Goal: Complete Application Form: Complete application form

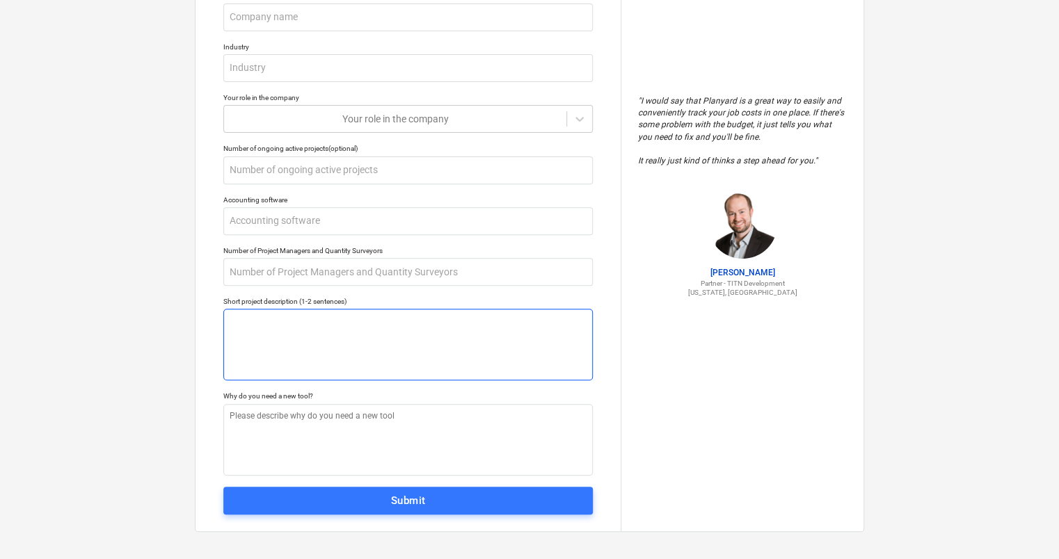
scroll to position [177, 0]
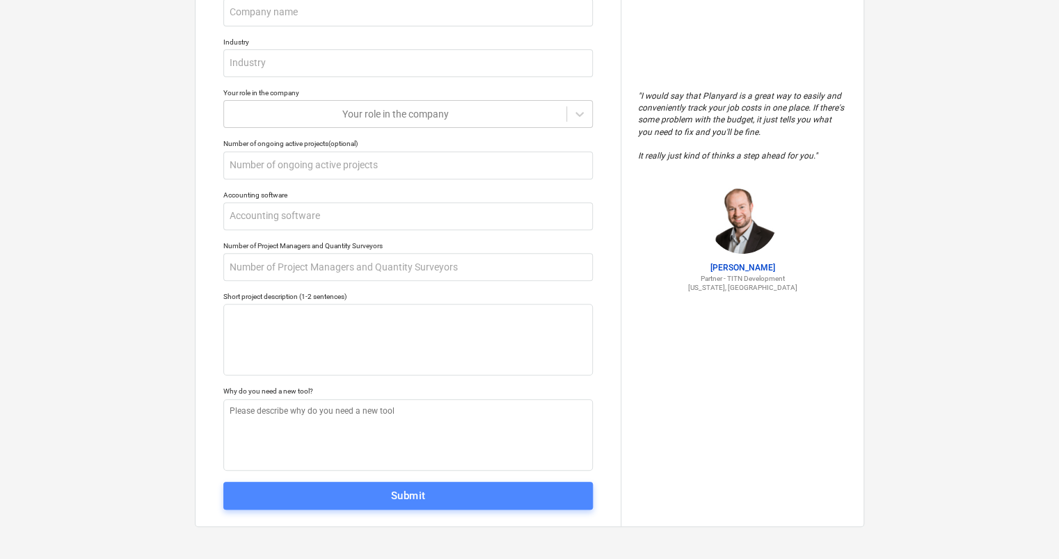
click at [440, 496] on span "Submit" at bounding box center [408, 496] width 339 height 18
type textarea "x"
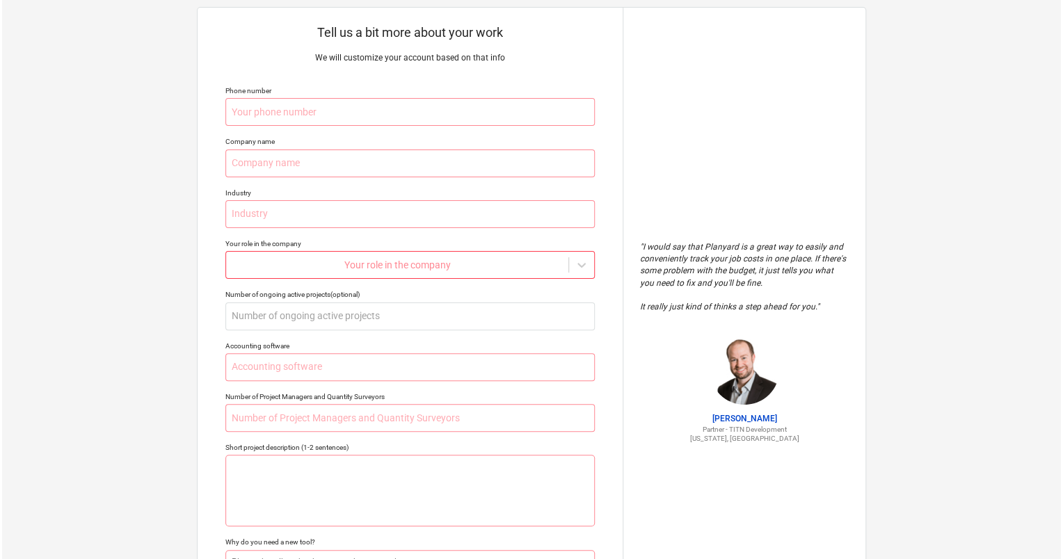
scroll to position [0, 0]
